Goal: Navigation & Orientation: Find specific page/section

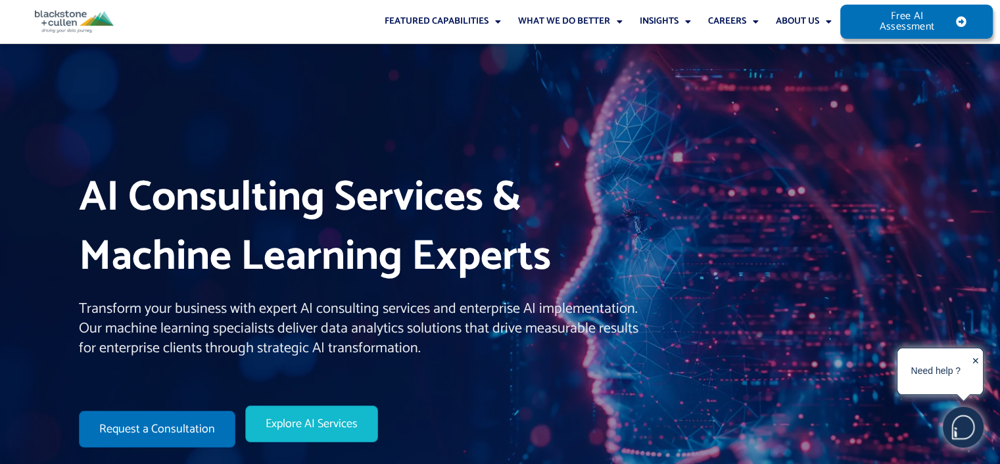
click at [311, 430] on span "Explore AI Services" at bounding box center [312, 424] width 92 height 12
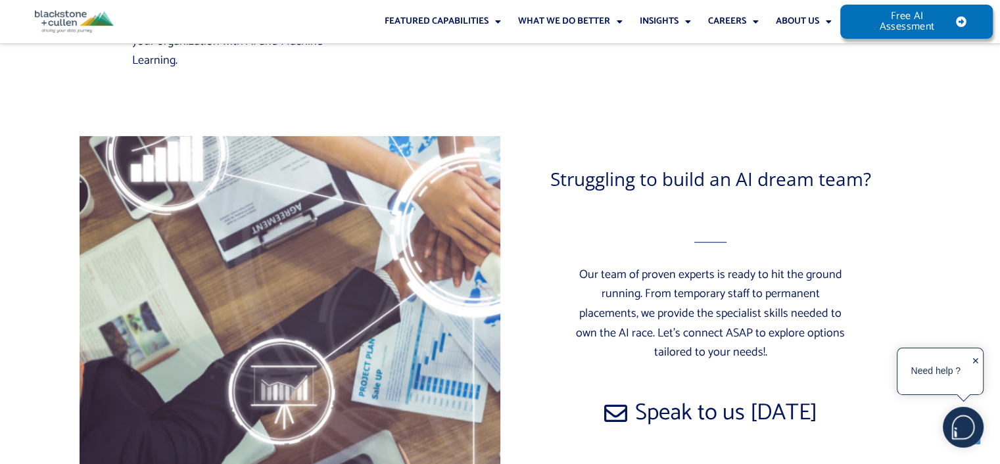
scroll to position [5920, 0]
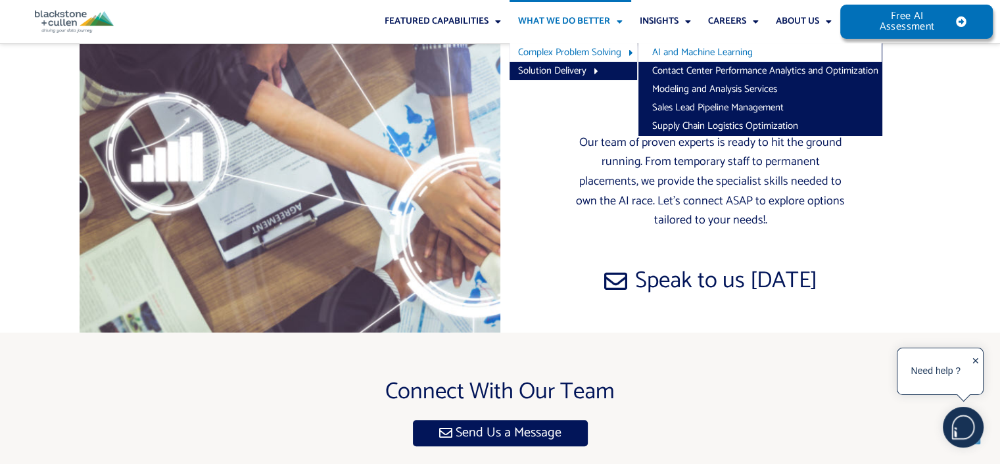
click at [709, 53] on link "AI and Machine Learning" at bounding box center [760, 52] width 243 height 18
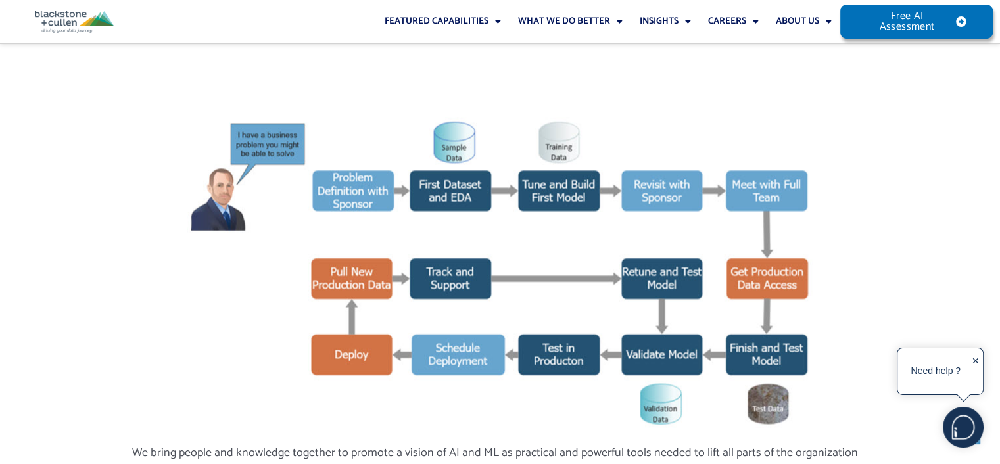
scroll to position [2302, 0]
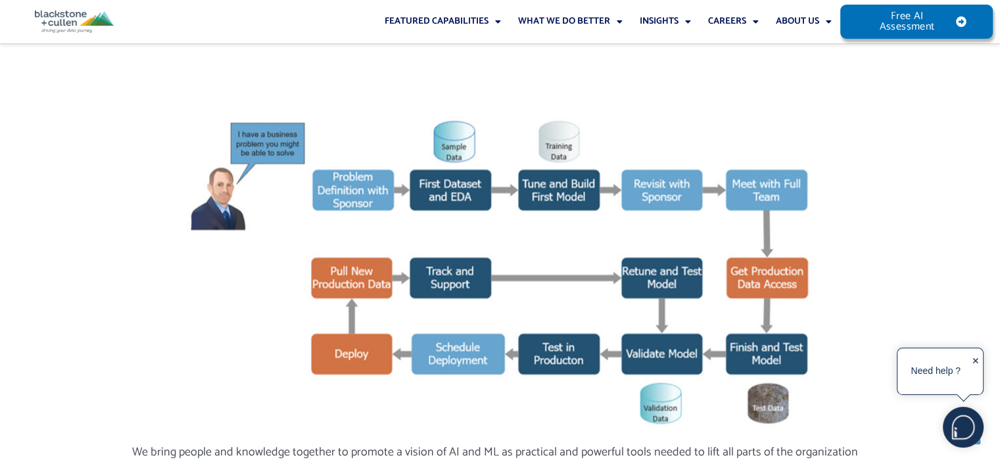
click at [72, 11] on img at bounding box center [74, 22] width 79 height 22
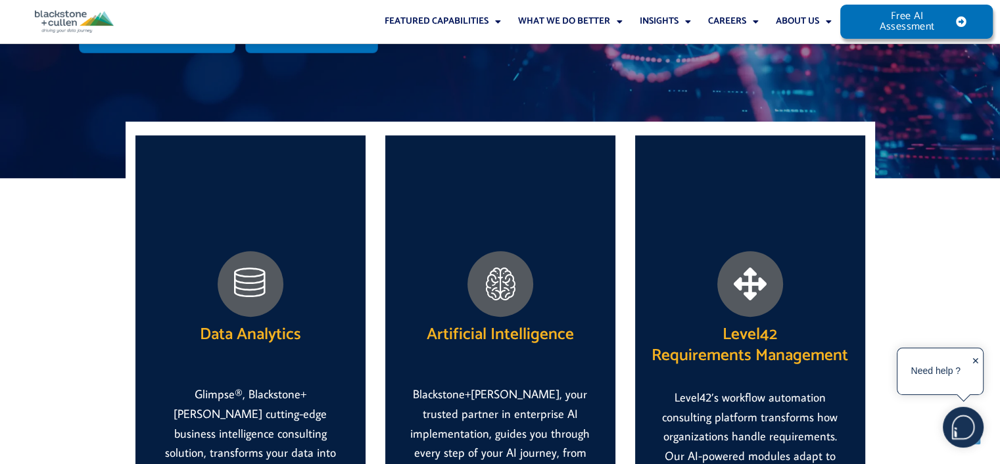
scroll to position [460, 0]
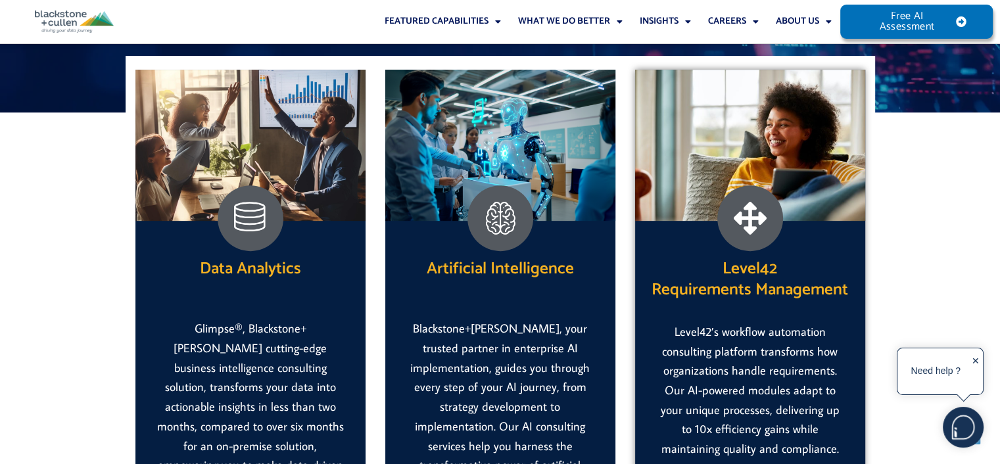
click at [742, 179] on img at bounding box center [750, 145] width 230 height 151
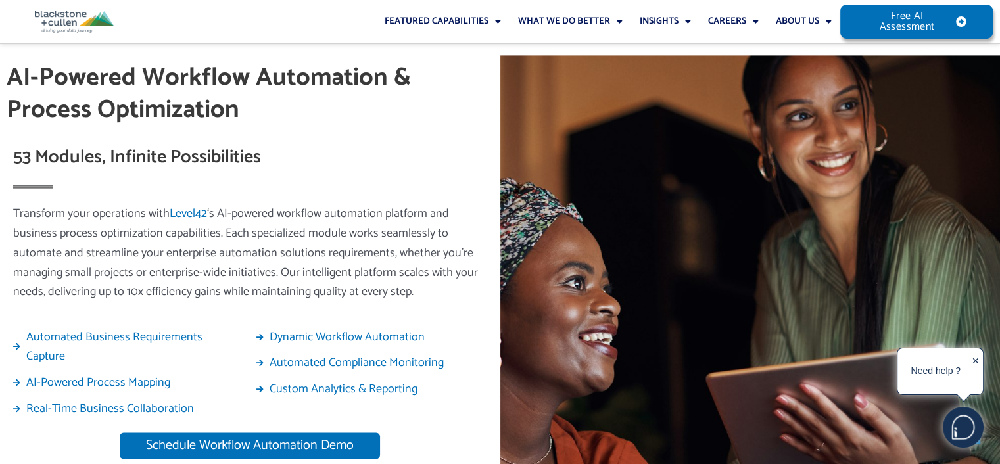
scroll to position [1982, 0]
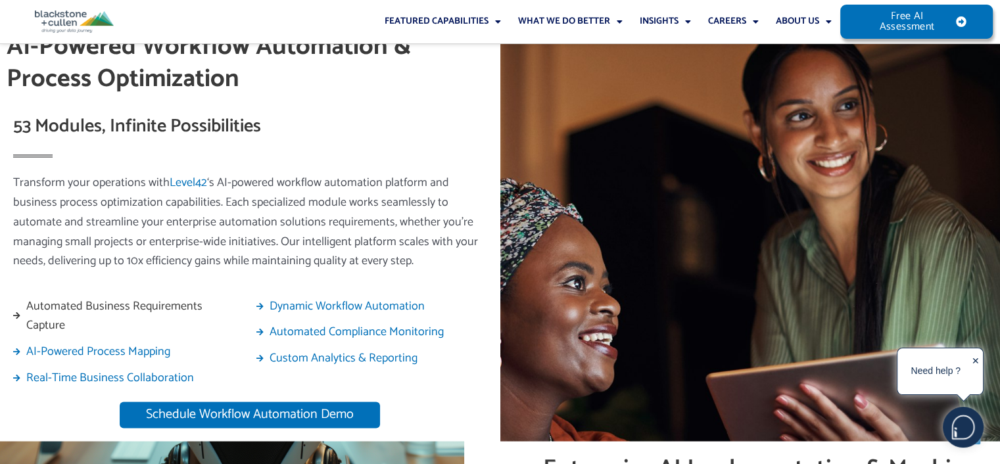
click at [78, 297] on span "Automated Business Requirements Capture" at bounding box center [133, 316] width 220 height 39
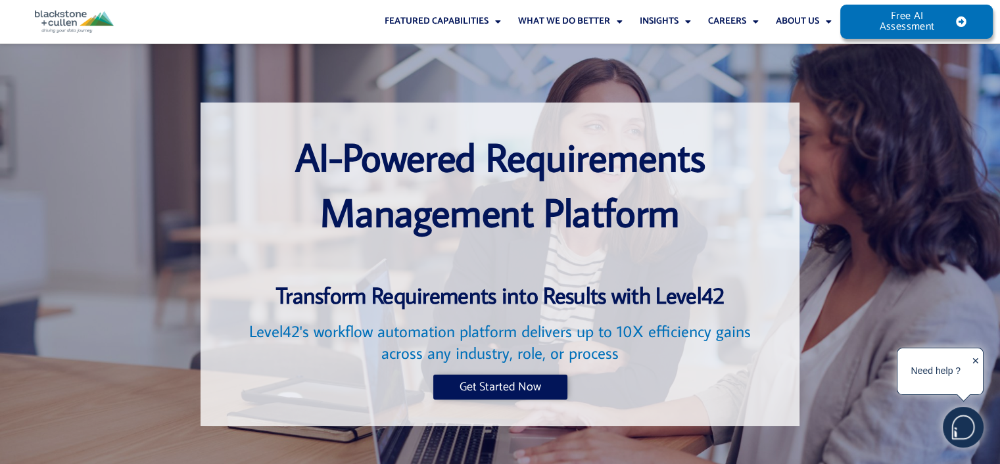
click at [60, 11] on img at bounding box center [74, 22] width 79 height 22
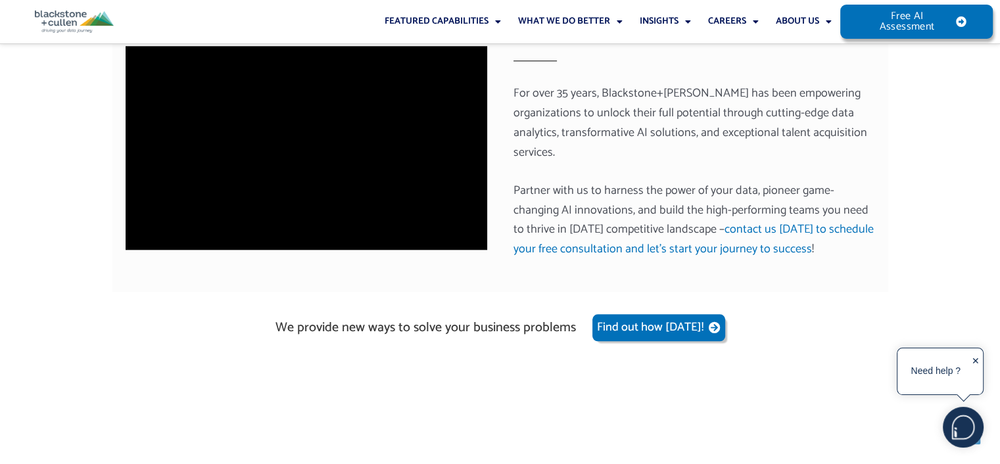
scroll to position [1447, 0]
